Goal: Obtain resource: Obtain resource

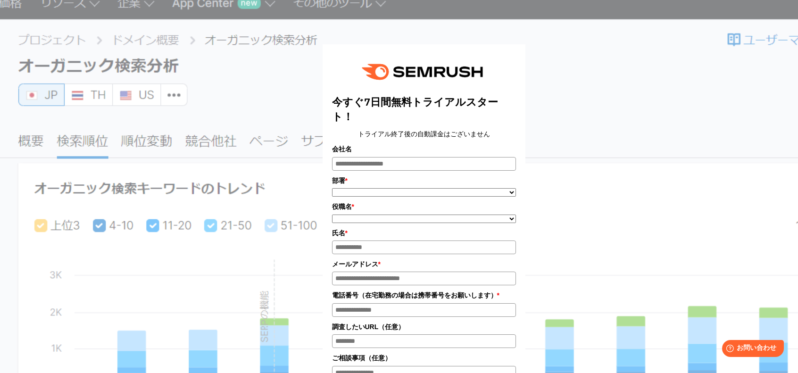
scroll to position [330, 0]
